Goal: Information Seeking & Learning: Learn about a topic

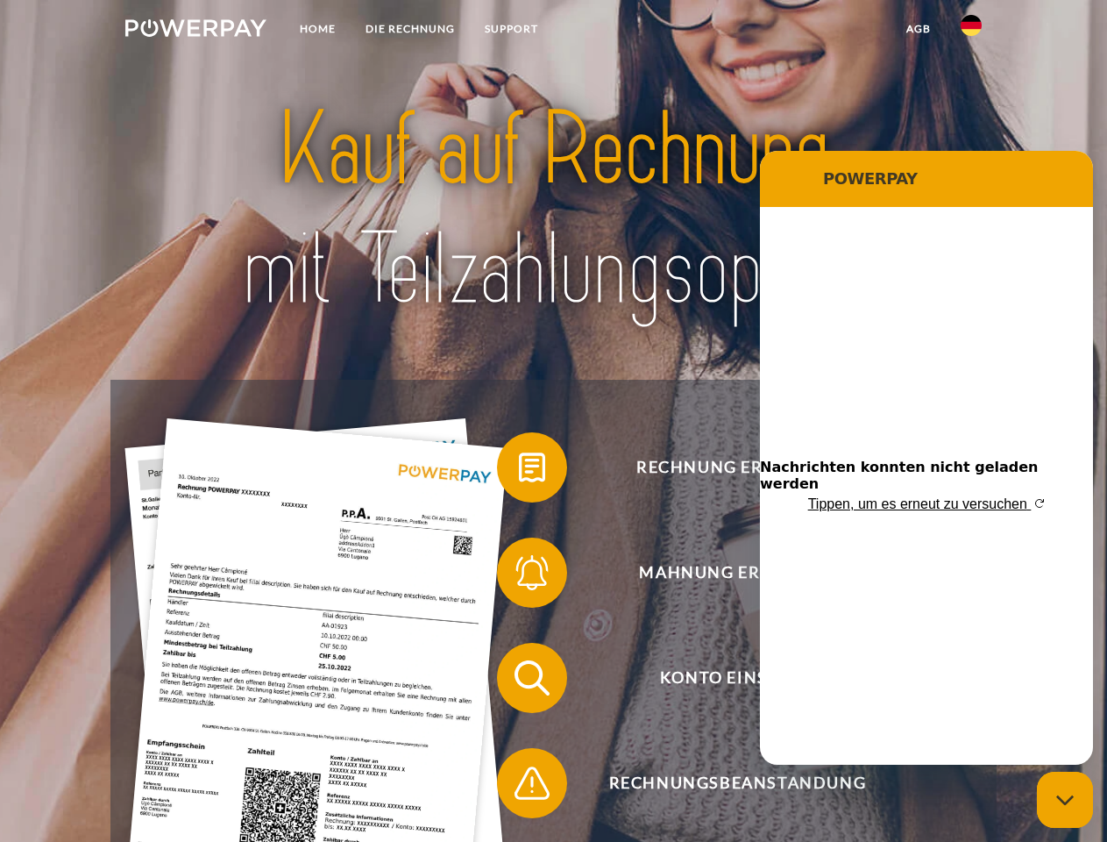
click at [196, 31] on img at bounding box center [195, 28] width 141 height 18
click at [971, 31] on img at bounding box center [971, 25] width 21 height 21
click at [918, 29] on link "agb" at bounding box center [919, 29] width 54 height 32
click at [519, 471] on span at bounding box center [506, 467] width 88 height 88
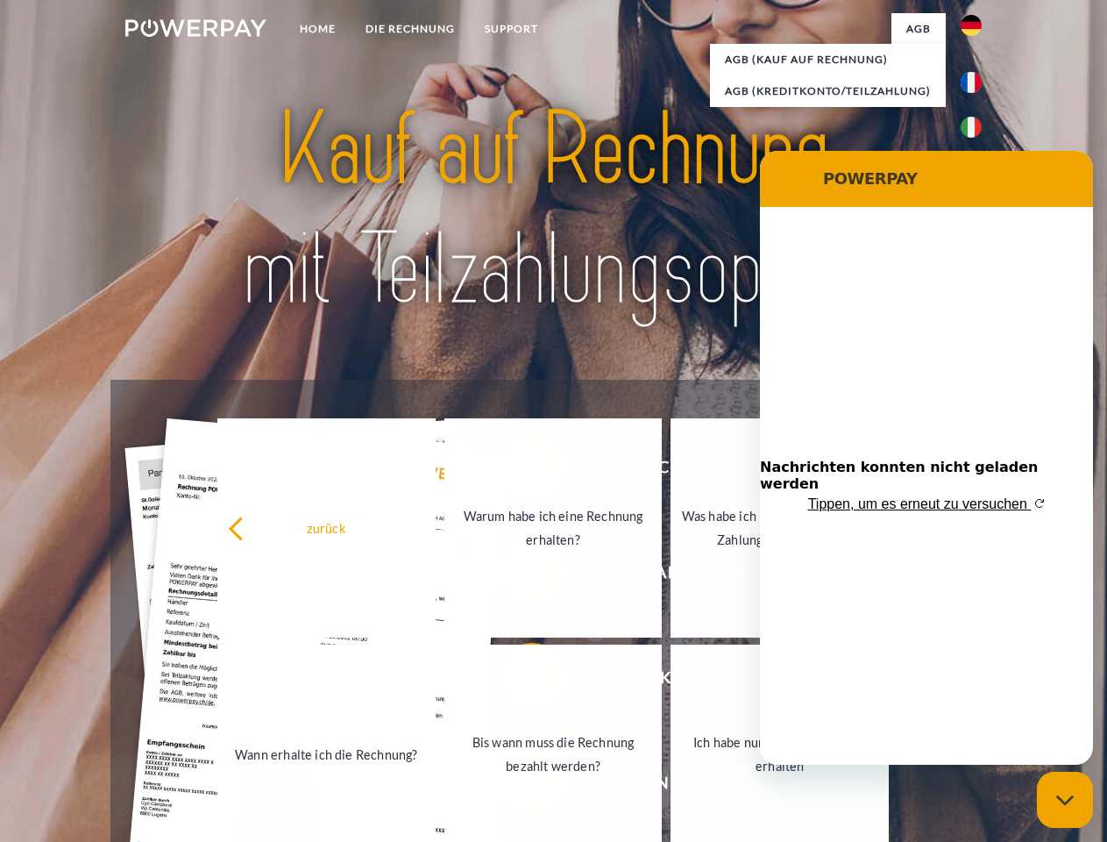
click at [519, 576] on div "zurück Warum habe ich eine Rechnung erhalten? Was habe ich noch offen, ist mein…" at bounding box center [554, 641] width 708 height 452
click at [519, 681] on link "Bis wann muss die Rechnung bezahlt werden?" at bounding box center [553, 753] width 218 height 219
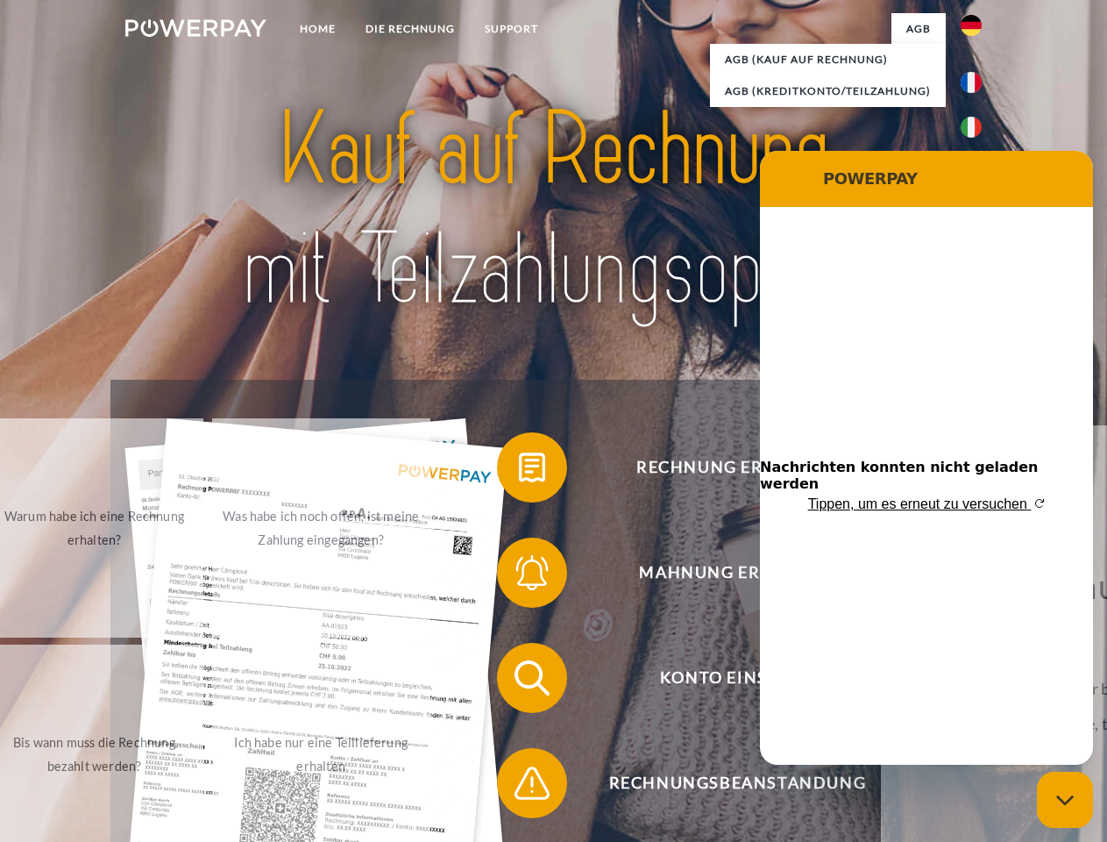
click at [519, 786] on span at bounding box center [506, 783] width 88 height 88
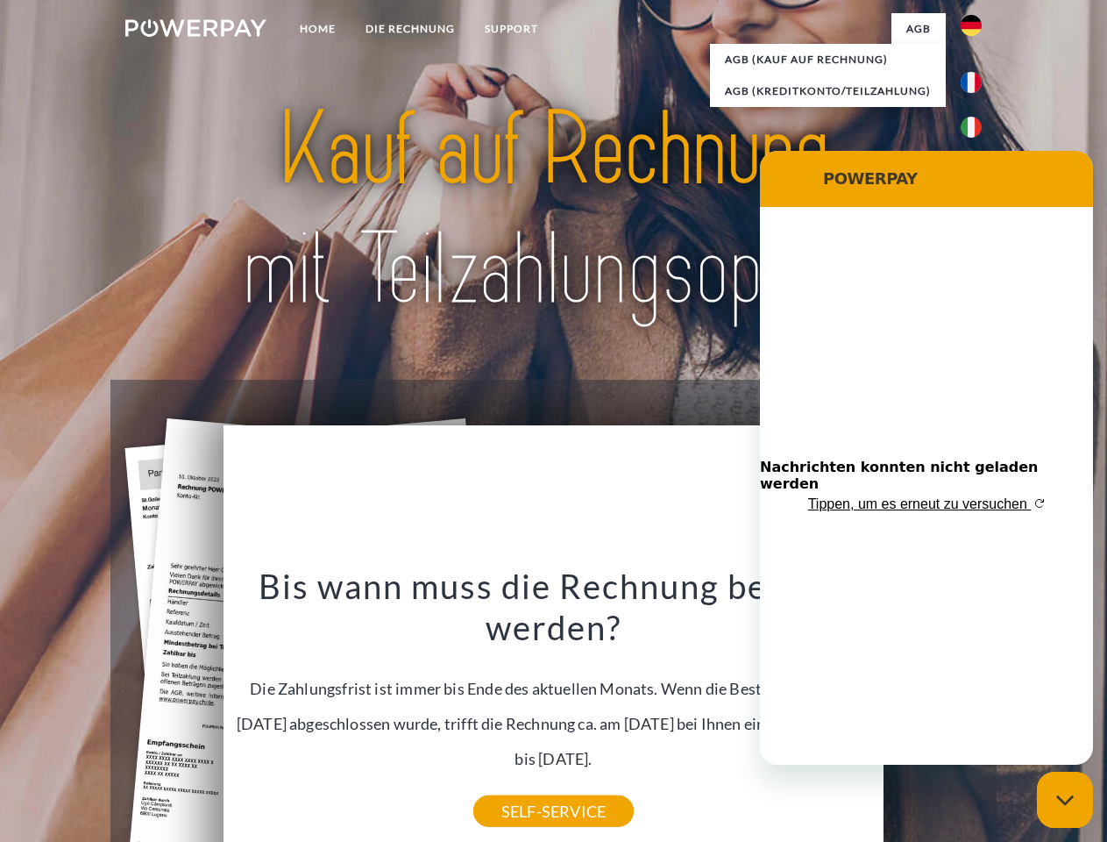
click at [1065, 800] on icon "Messaging-Fenster schließen" at bounding box center [1065, 799] width 18 height 11
